Goal: Information Seeking & Learning: Learn about a topic

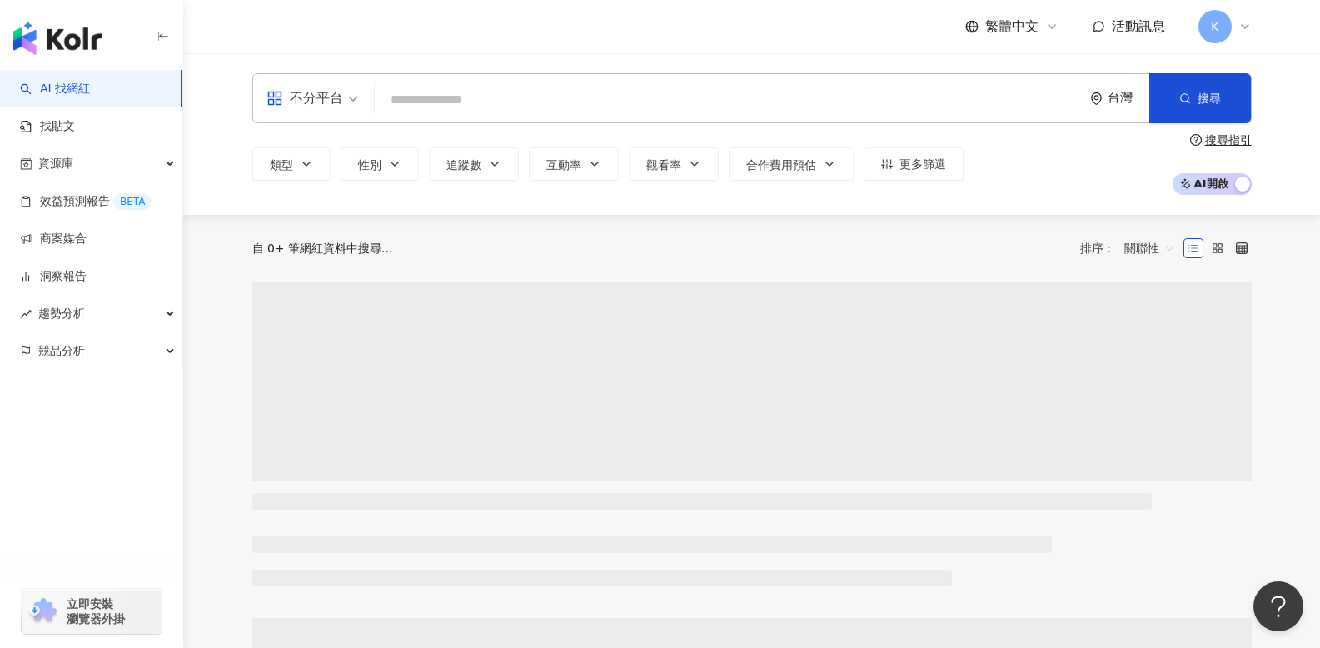
click at [447, 97] on input "search" at bounding box center [728, 100] width 694 height 32
paste input "*"
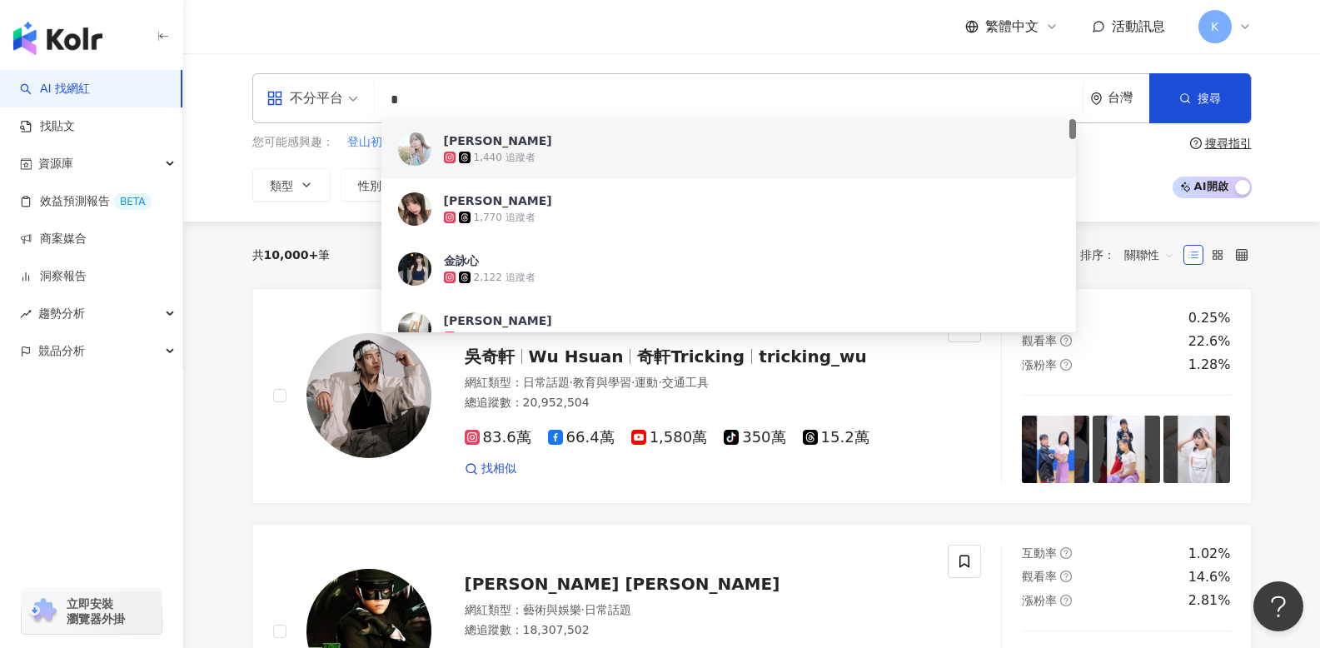
type input "*"
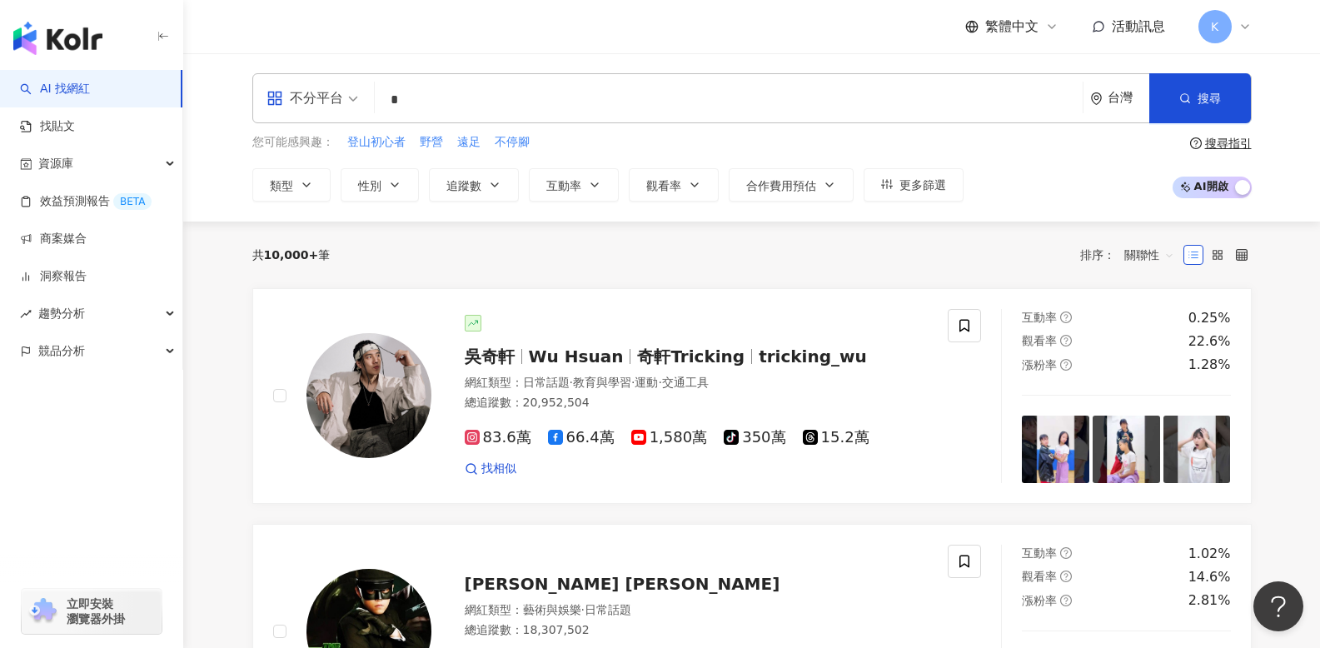
drag, startPoint x: 506, startPoint y: 82, endPoint x: 468, endPoint y: 101, distance: 42.5
click at [506, 82] on div "不分平台 金 * 台灣 搜尋 0b55d97a-bd6a-4512-88f5-942009a4c810 d24969af-4f44-4bbb-9300-2b8…" at bounding box center [751, 98] width 999 height 50
click at [461, 103] on input "*" at bounding box center [728, 100] width 694 height 32
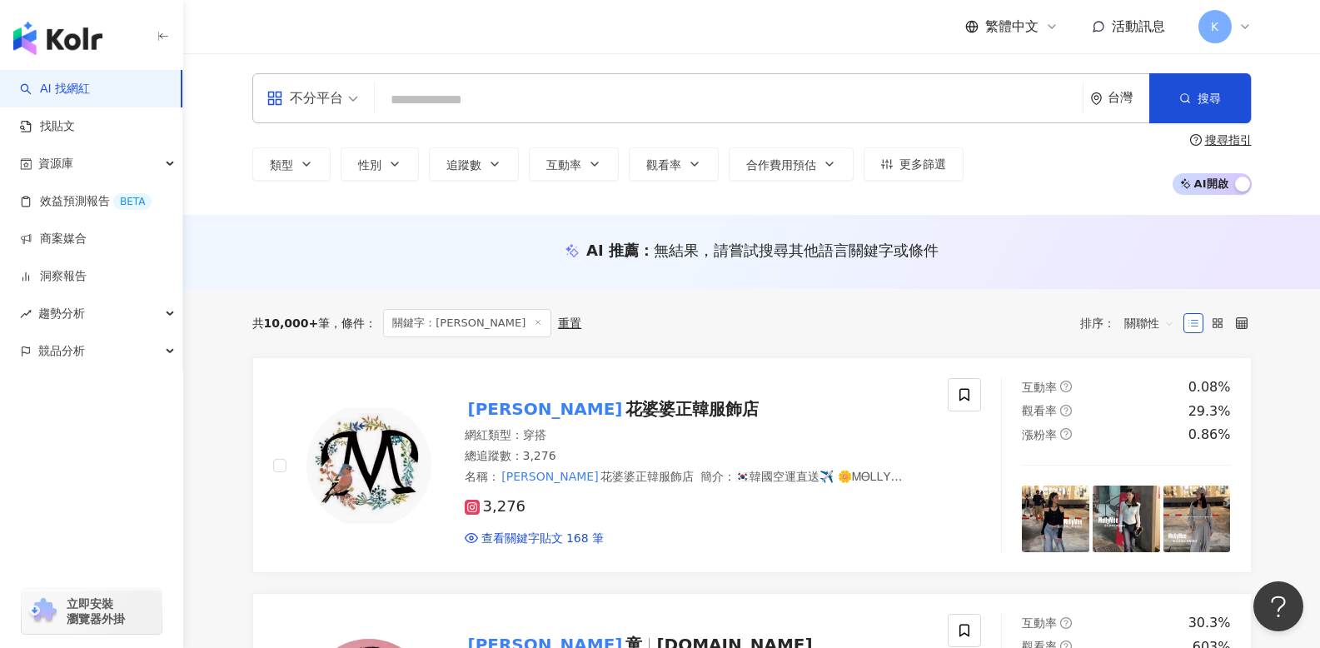
click at [648, 97] on input "search" at bounding box center [728, 100] width 694 height 32
paste input "*"
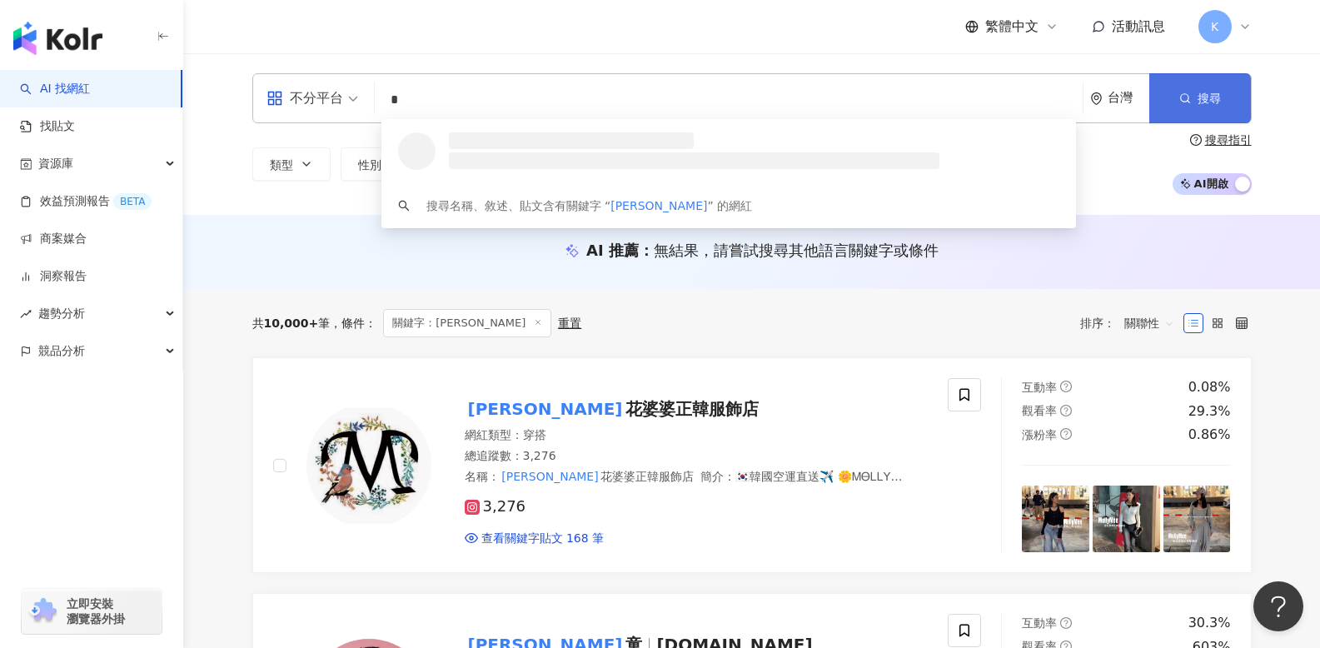
type input "*"
click at [1215, 93] on span "搜尋" at bounding box center [1208, 98] width 23 height 13
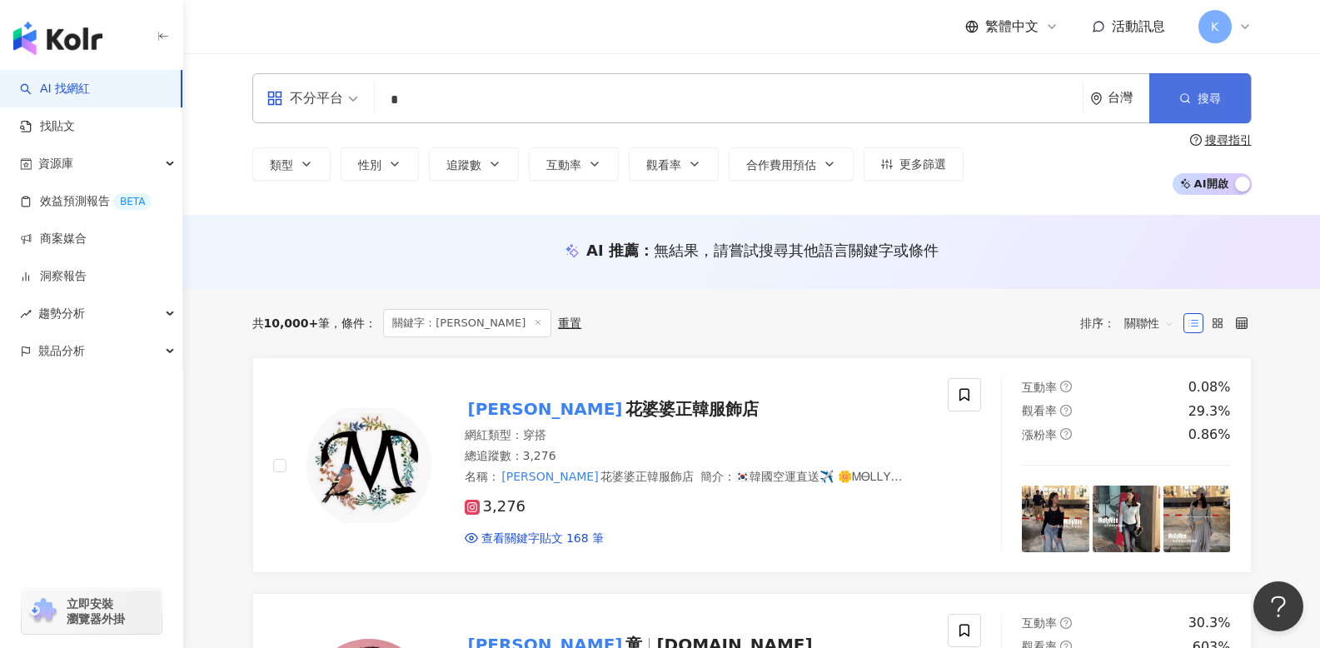
click at [1194, 86] on button "搜尋" at bounding box center [1200, 98] width 102 height 50
click at [1184, 95] on icon "button" at bounding box center [1185, 98] width 12 height 12
